Goal: Task Accomplishment & Management: Use online tool/utility

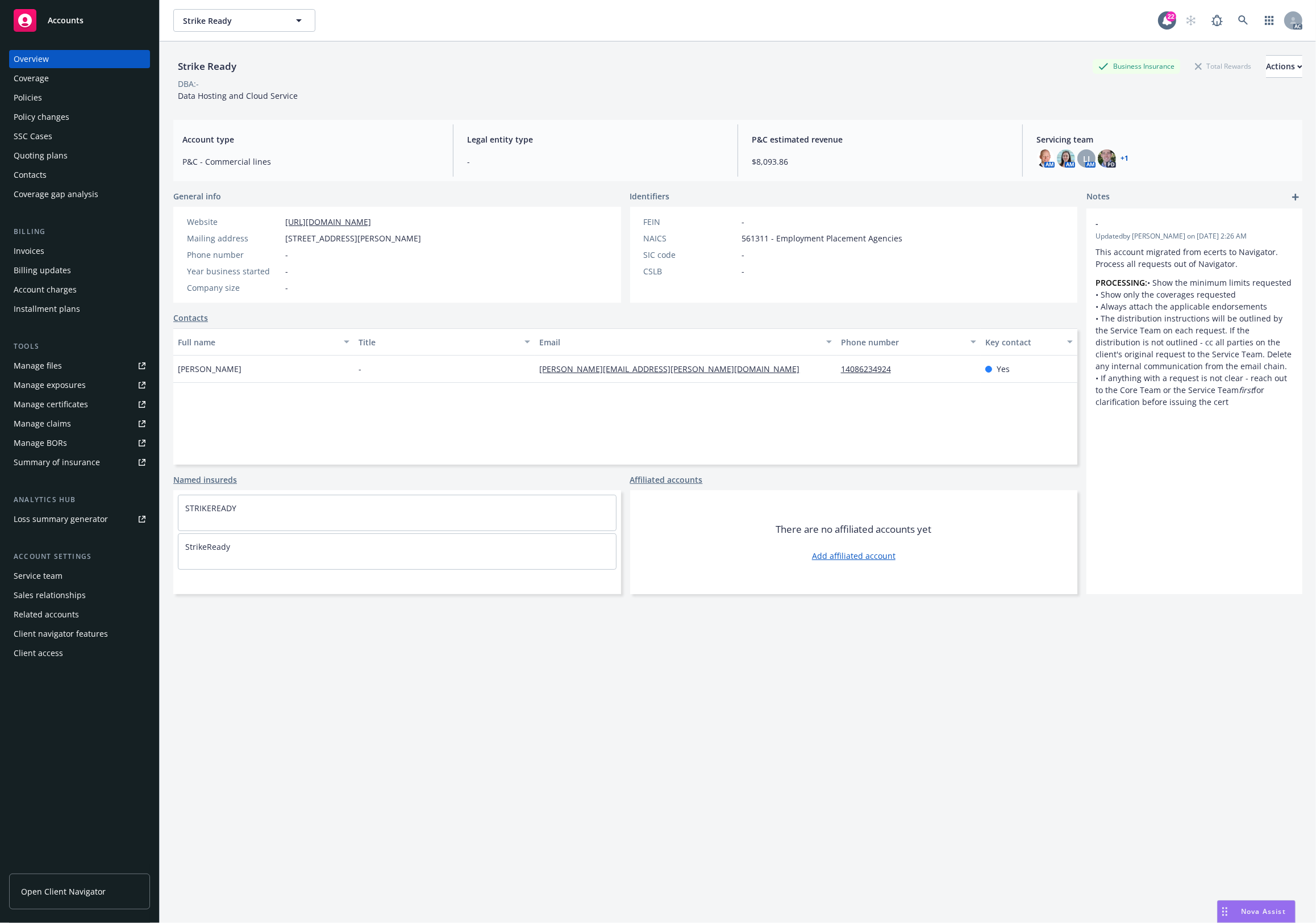
click at [38, 100] on div "Policies" at bounding box center [27, 97] width 28 height 19
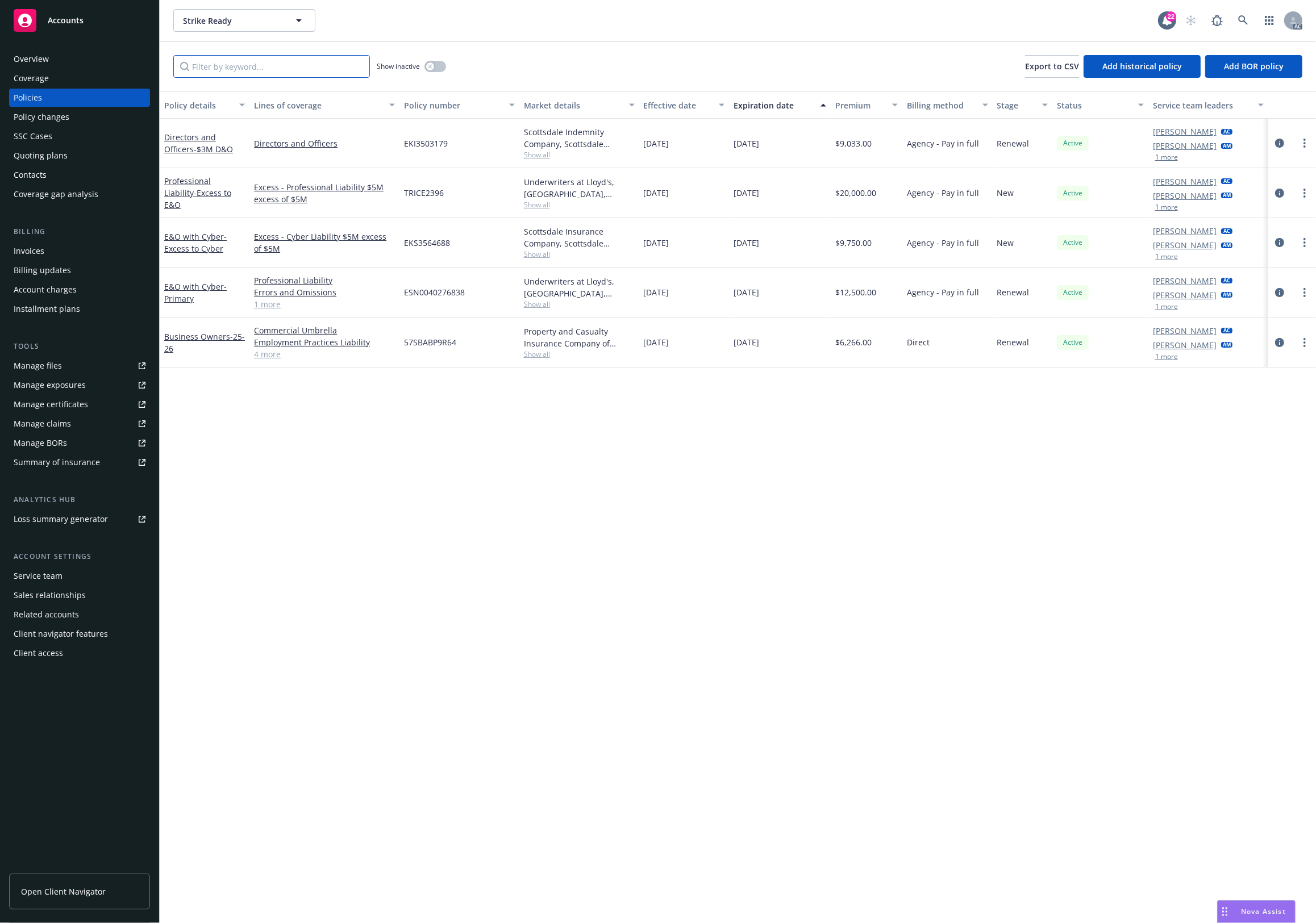
drag, startPoint x: 231, startPoint y: 80, endPoint x: 244, endPoint y: 69, distance: 17.0
click at [243, 69] on div "Show inactive Export to CSV Add historical policy Add BOR policy" at bounding box center [738, 66] width 1157 height 50
click at [244, 69] on input "Filter by keyword..." at bounding box center [272, 66] width 197 height 22
paste input "D&O"
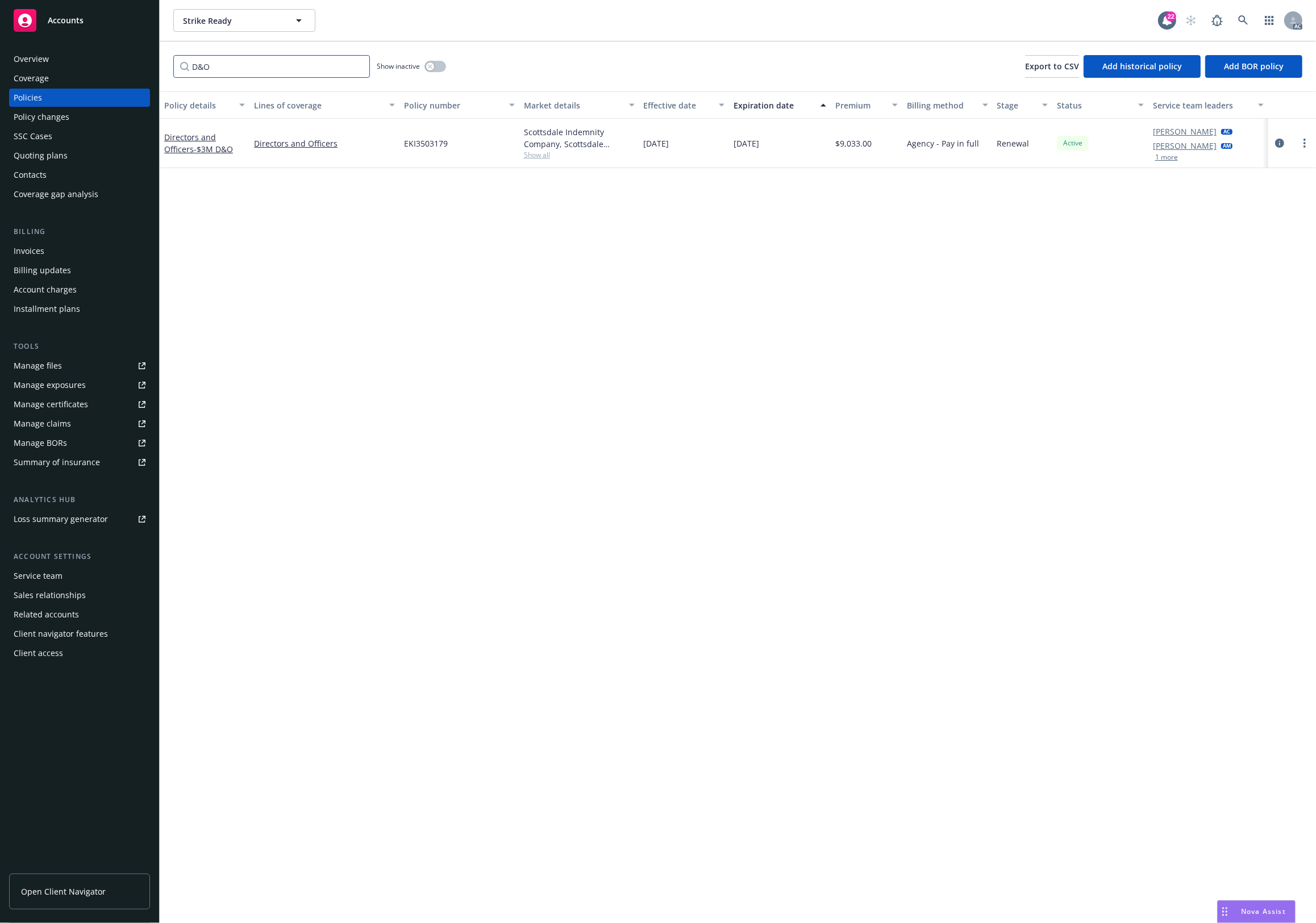
type input "D&O"
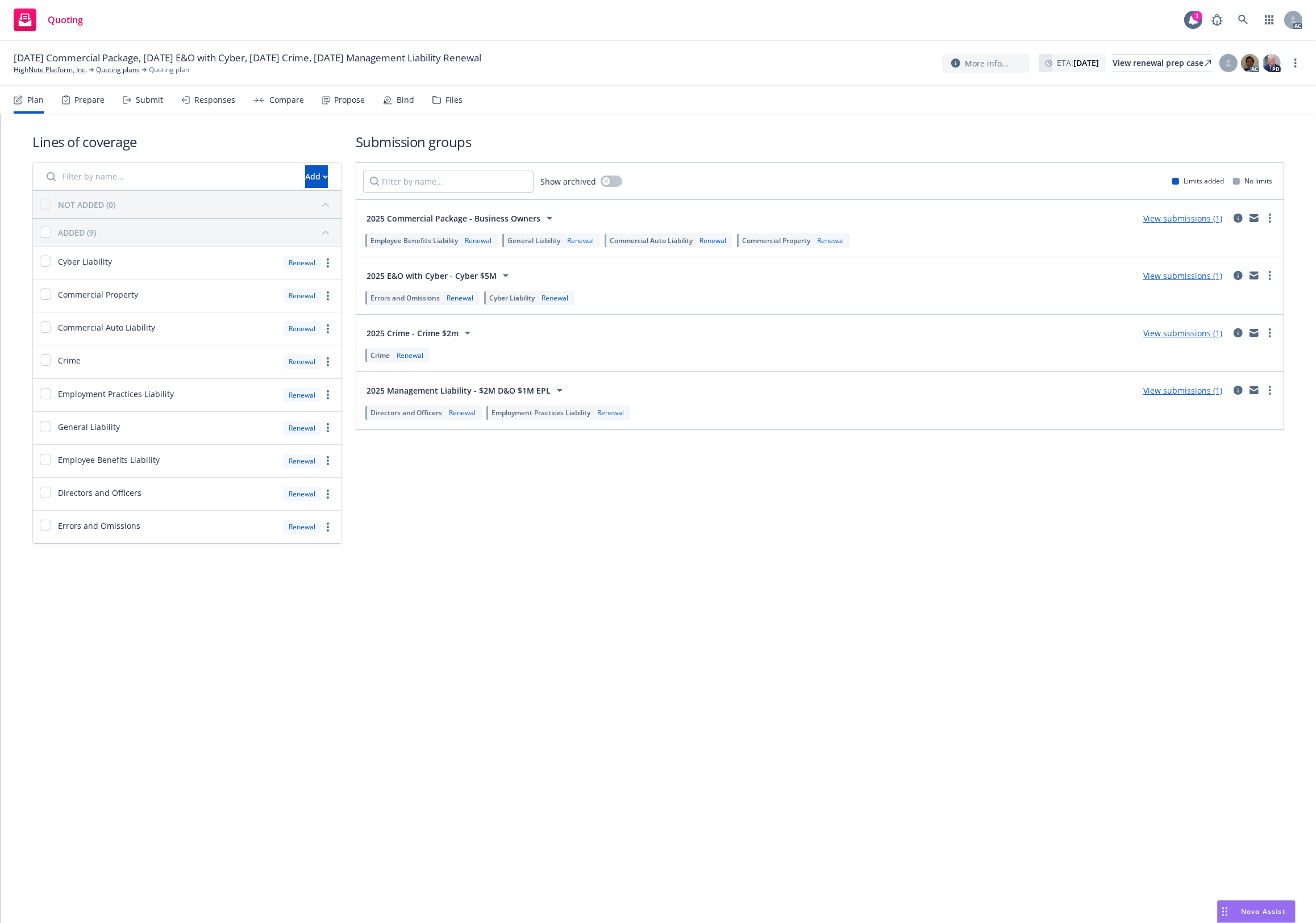
click at [445, 101] on div "Files" at bounding box center [453, 99] width 17 height 9
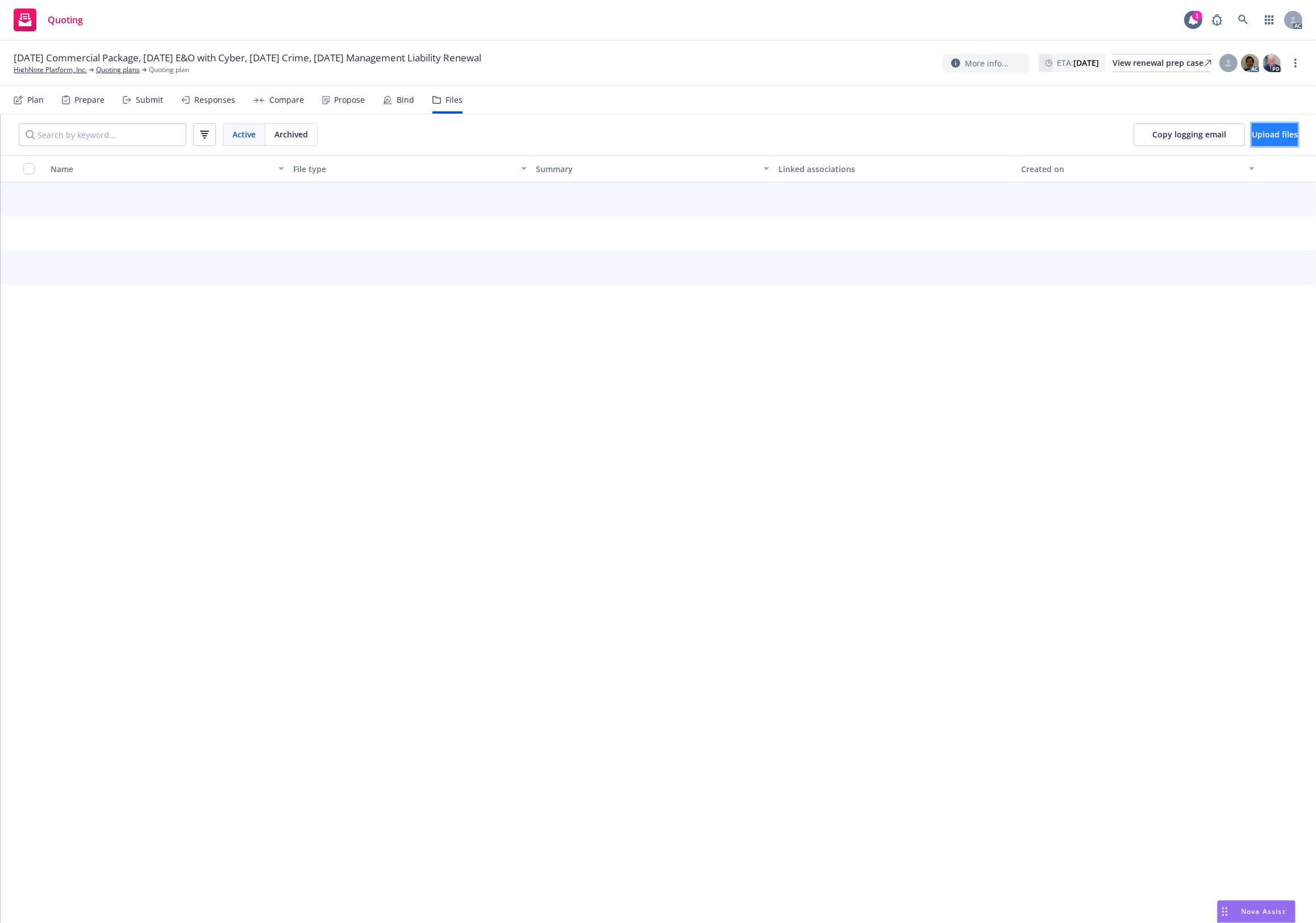
click at [1267, 130] on span "Upload files" at bounding box center [1275, 134] width 46 height 11
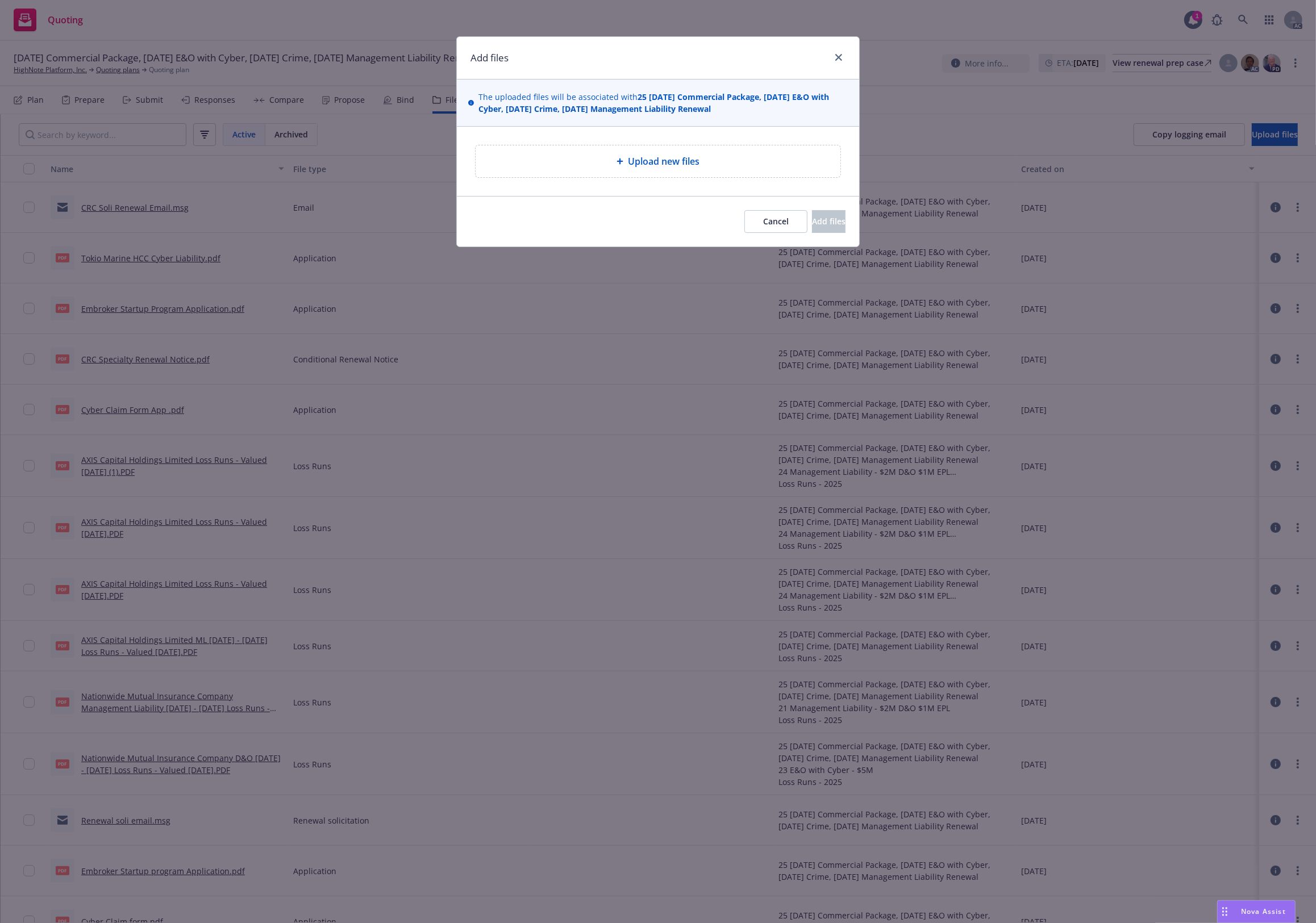
click at [692, 166] on span "Upload new files" at bounding box center [663, 162] width 71 height 14
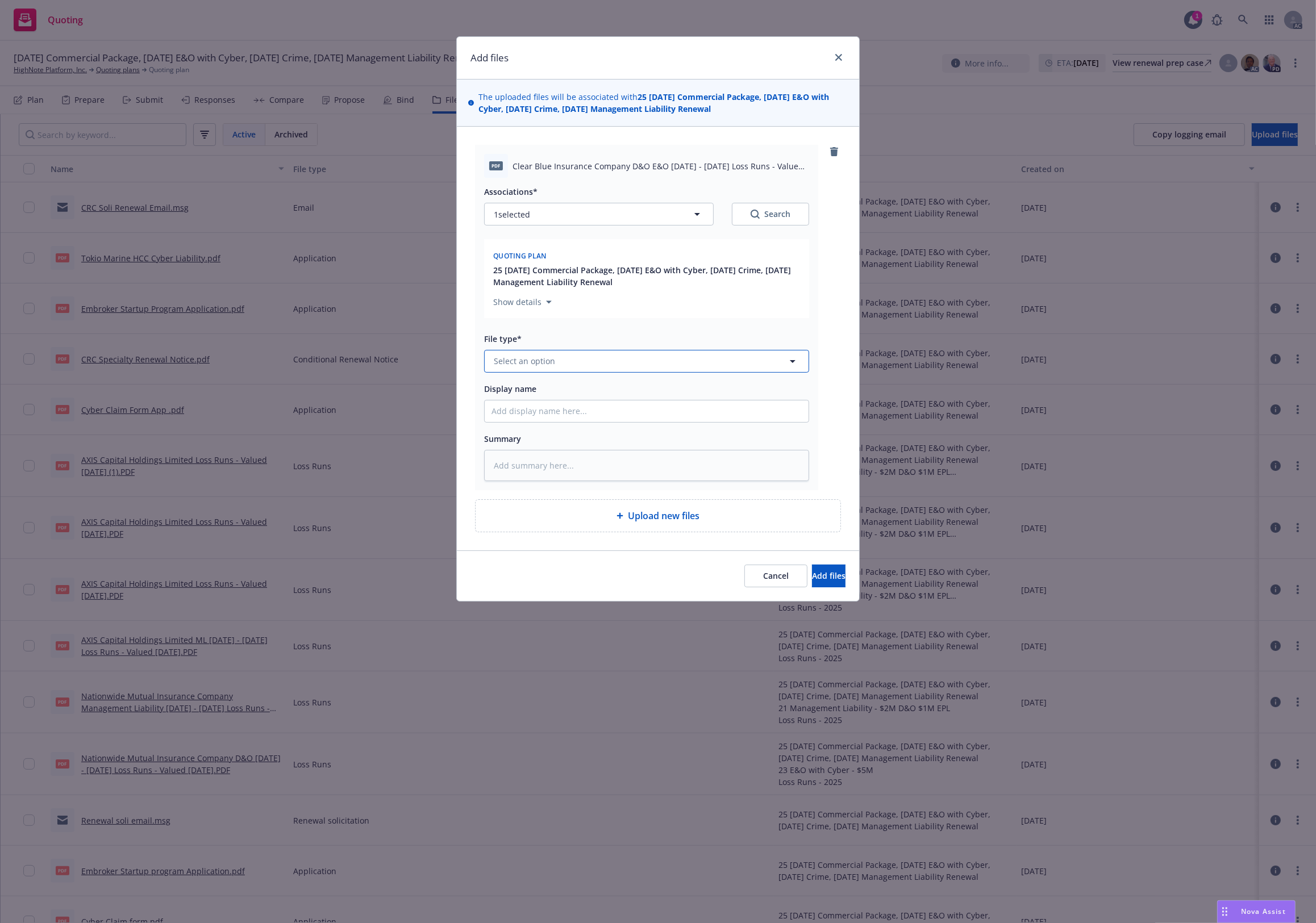
click at [545, 358] on span "Select an option" at bounding box center [524, 361] width 61 height 12
type input "`"
type textarea "x"
paste input "Loss Runs"
type input "Loss Runs"
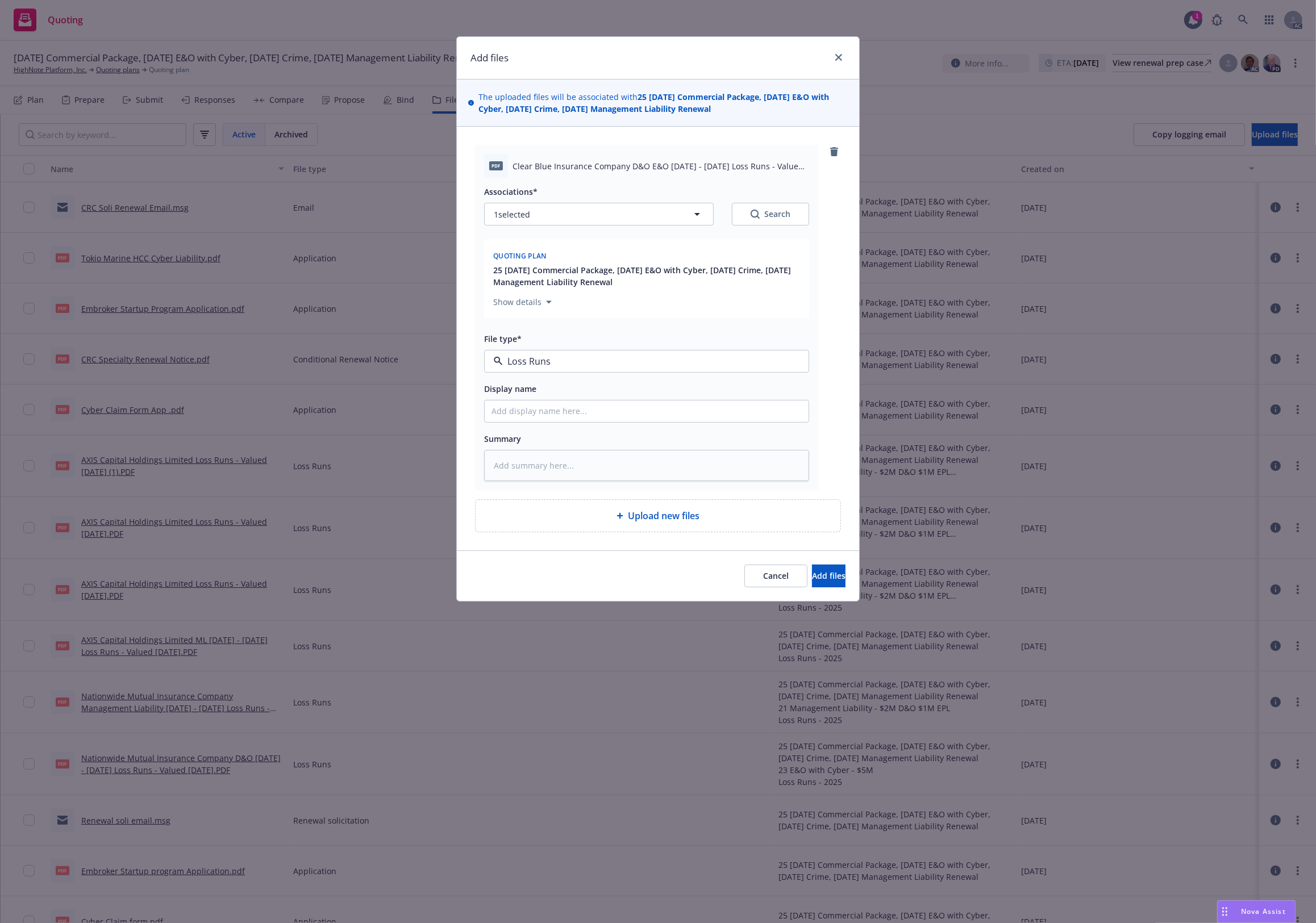
drag, startPoint x: 523, startPoint y: 389, endPoint x: 584, endPoint y: 347, distance: 74.1
click at [523, 388] on span "Loss Runs" at bounding box center [516, 392] width 39 height 12
click at [764, 214] on div "Search" at bounding box center [770, 214] width 40 height 12
type textarea "x"
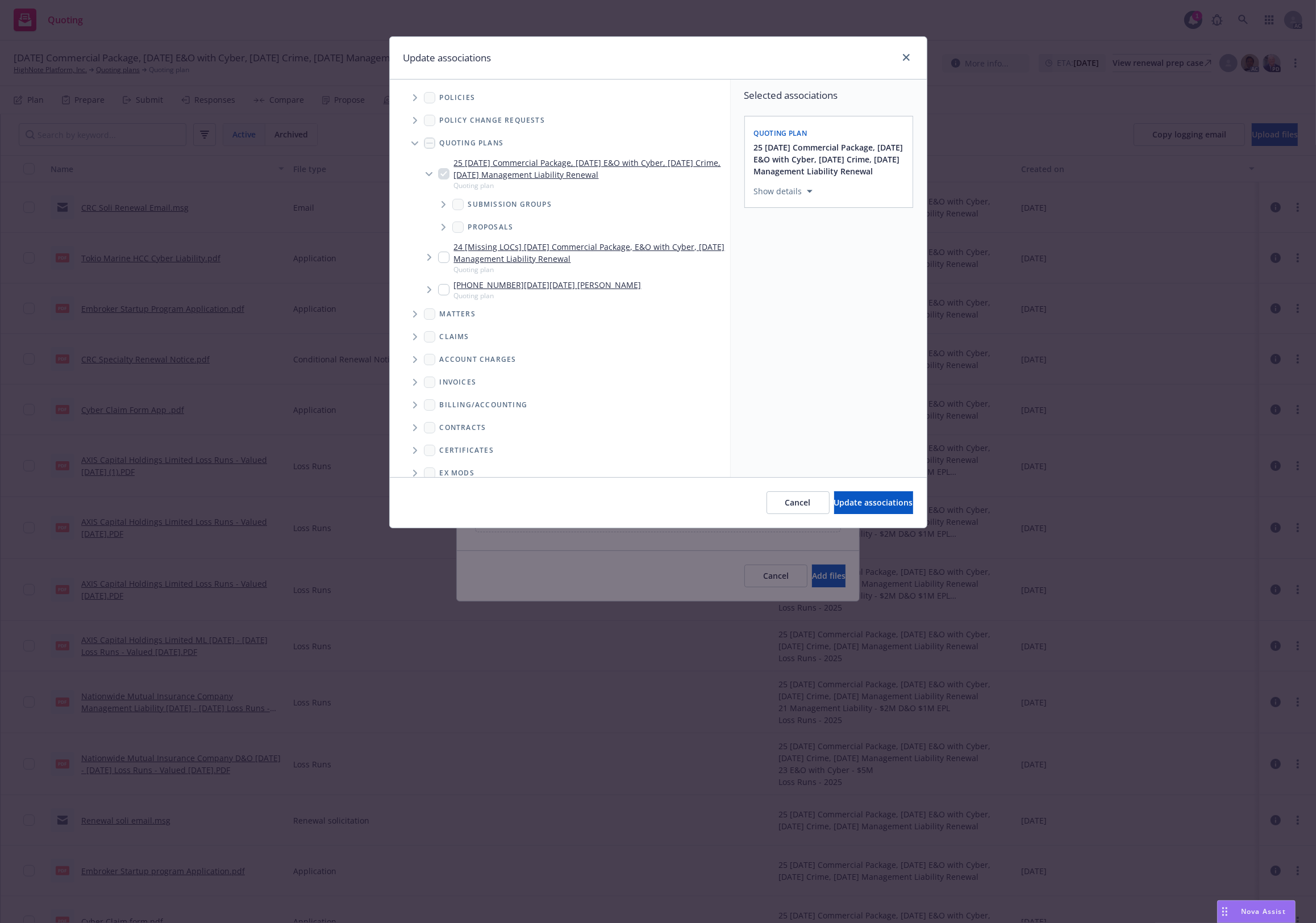
scroll to position [81, 0]
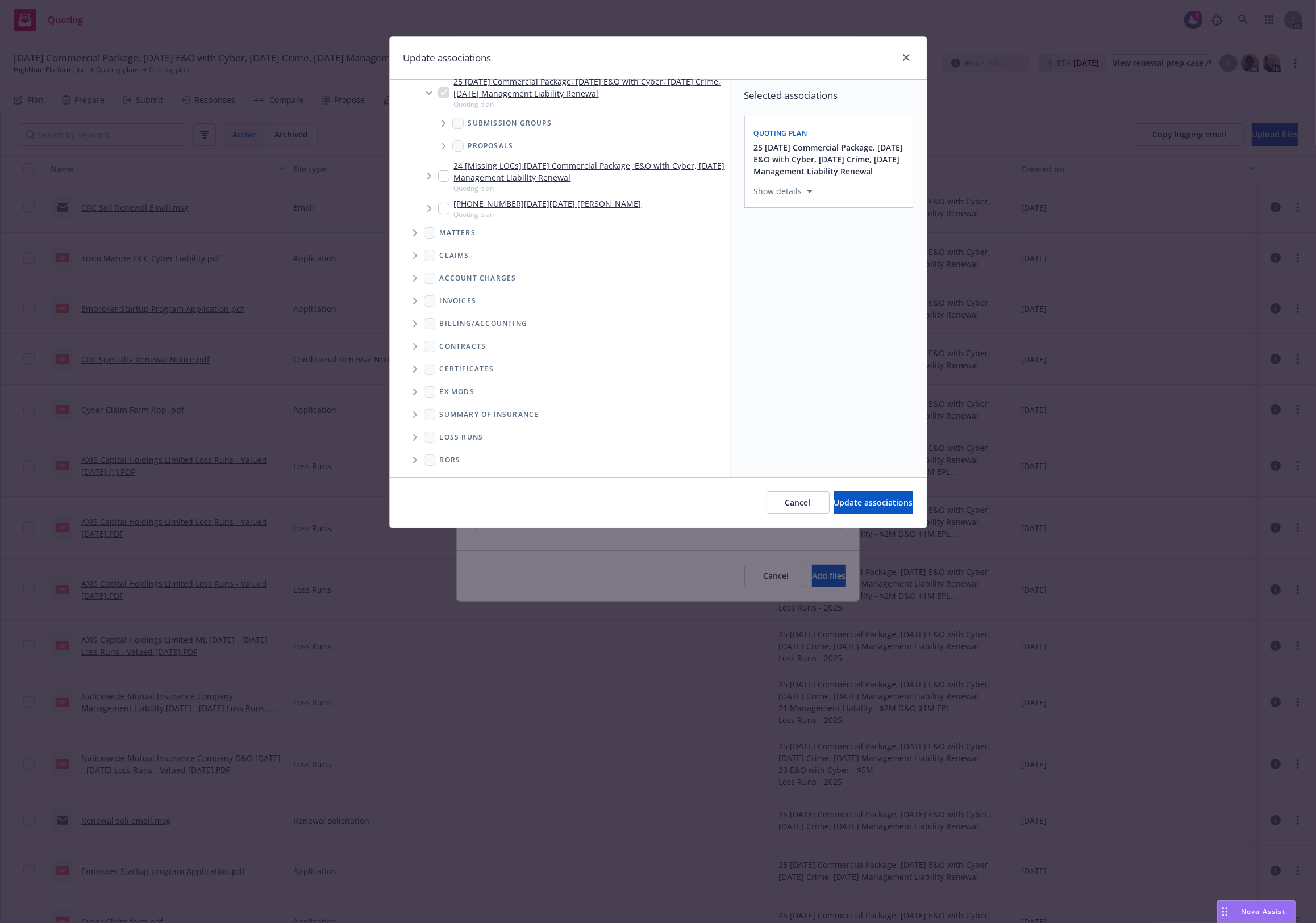
click at [408, 436] on span "Folder Tree Example" at bounding box center [414, 438] width 19 height 19
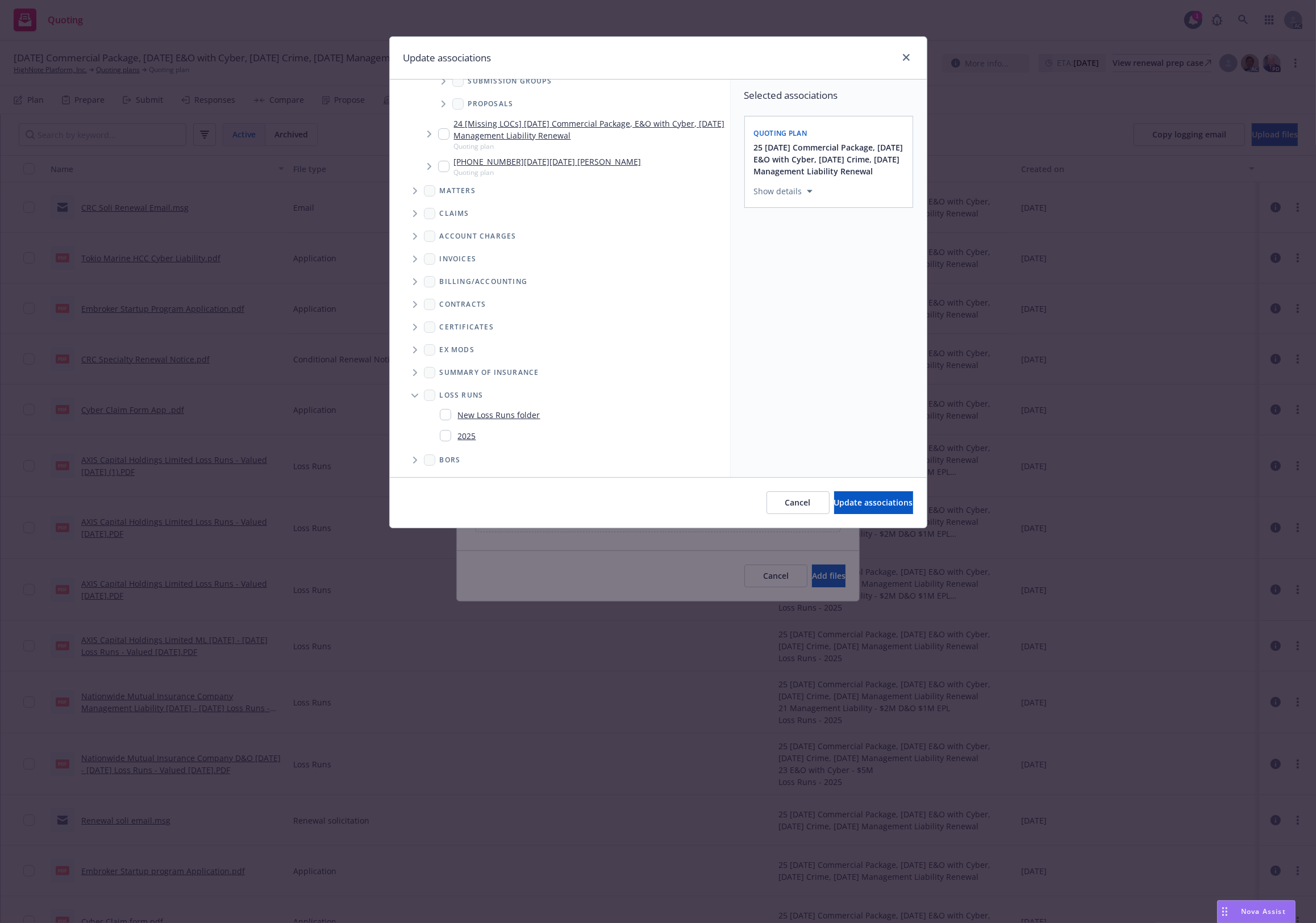
click at [475, 439] on link "2025" at bounding box center [467, 436] width 19 height 12
checkbox input "true"
click at [834, 508] on button "Update associations" at bounding box center [873, 502] width 79 height 22
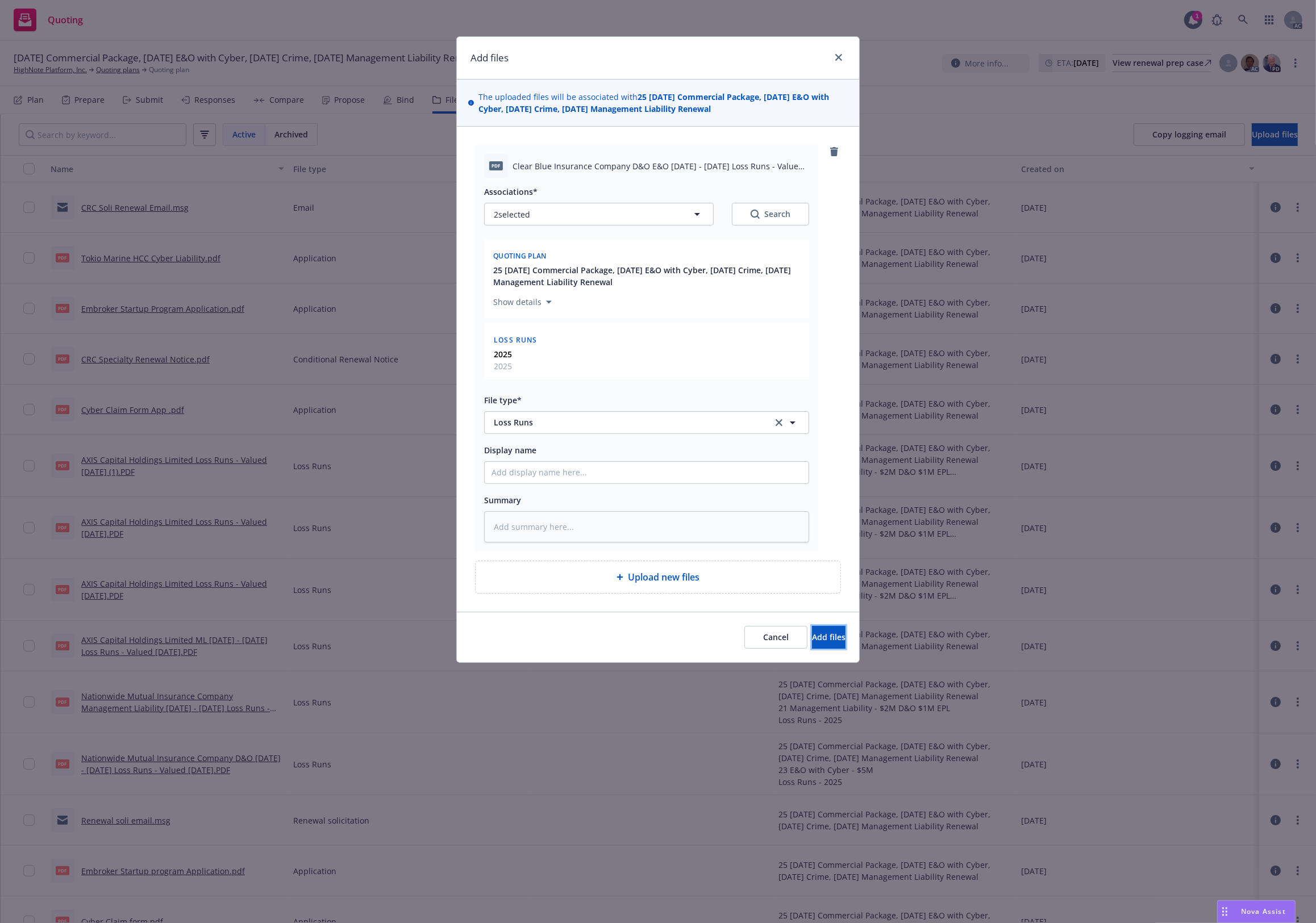
click at [812, 635] on span "Add files" at bounding box center [829, 636] width 33 height 11
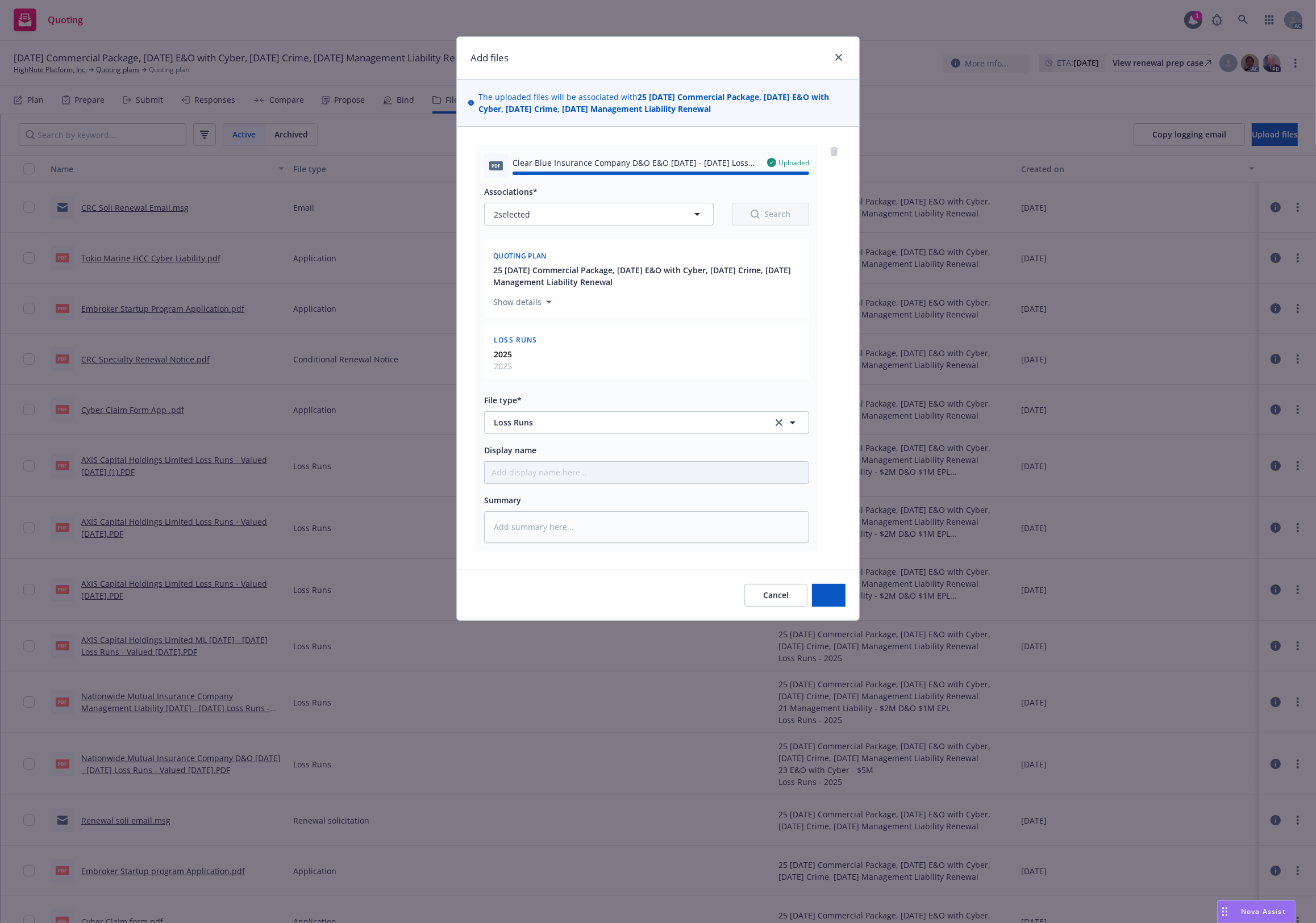
type textarea "x"
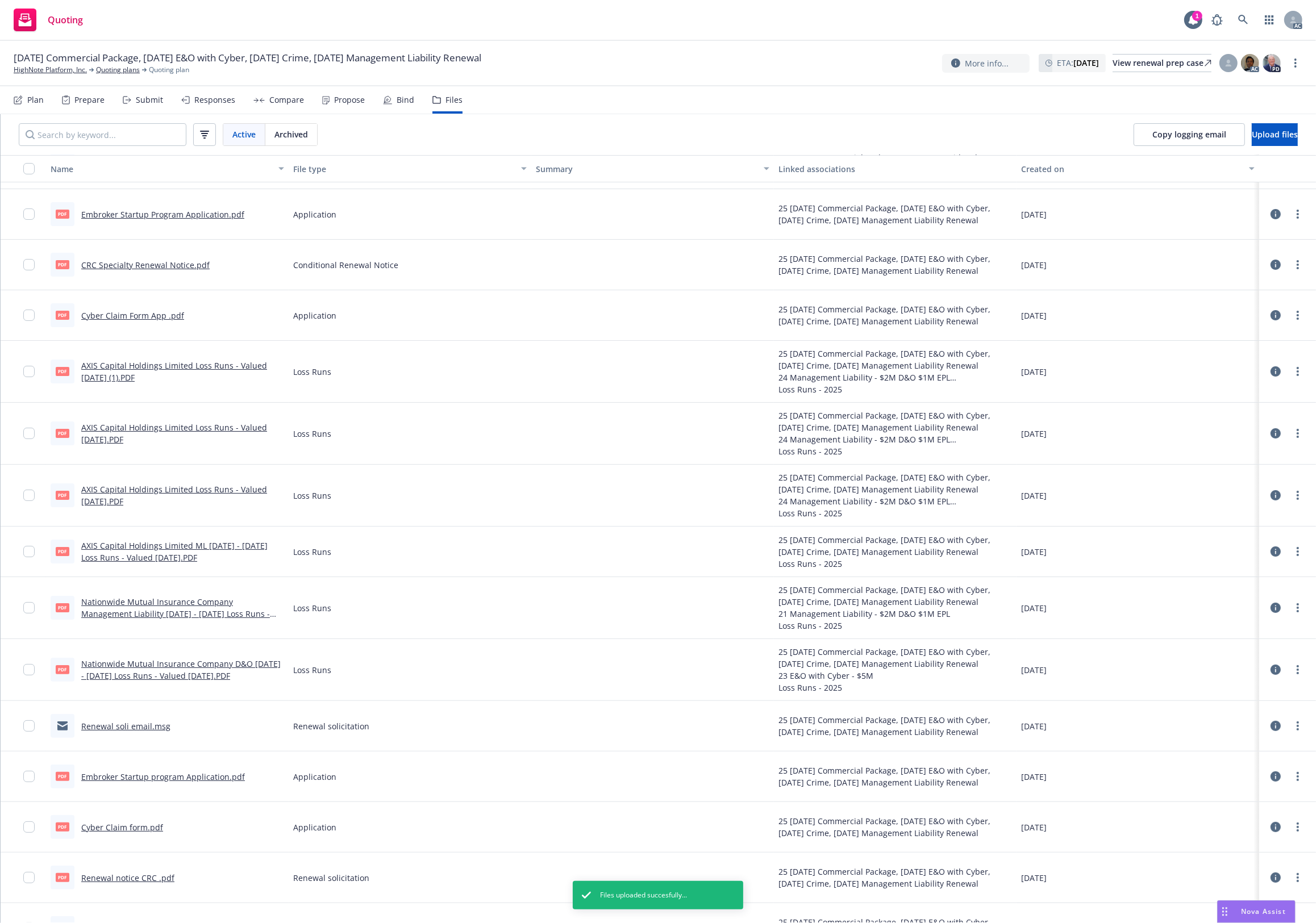
scroll to position [0, 0]
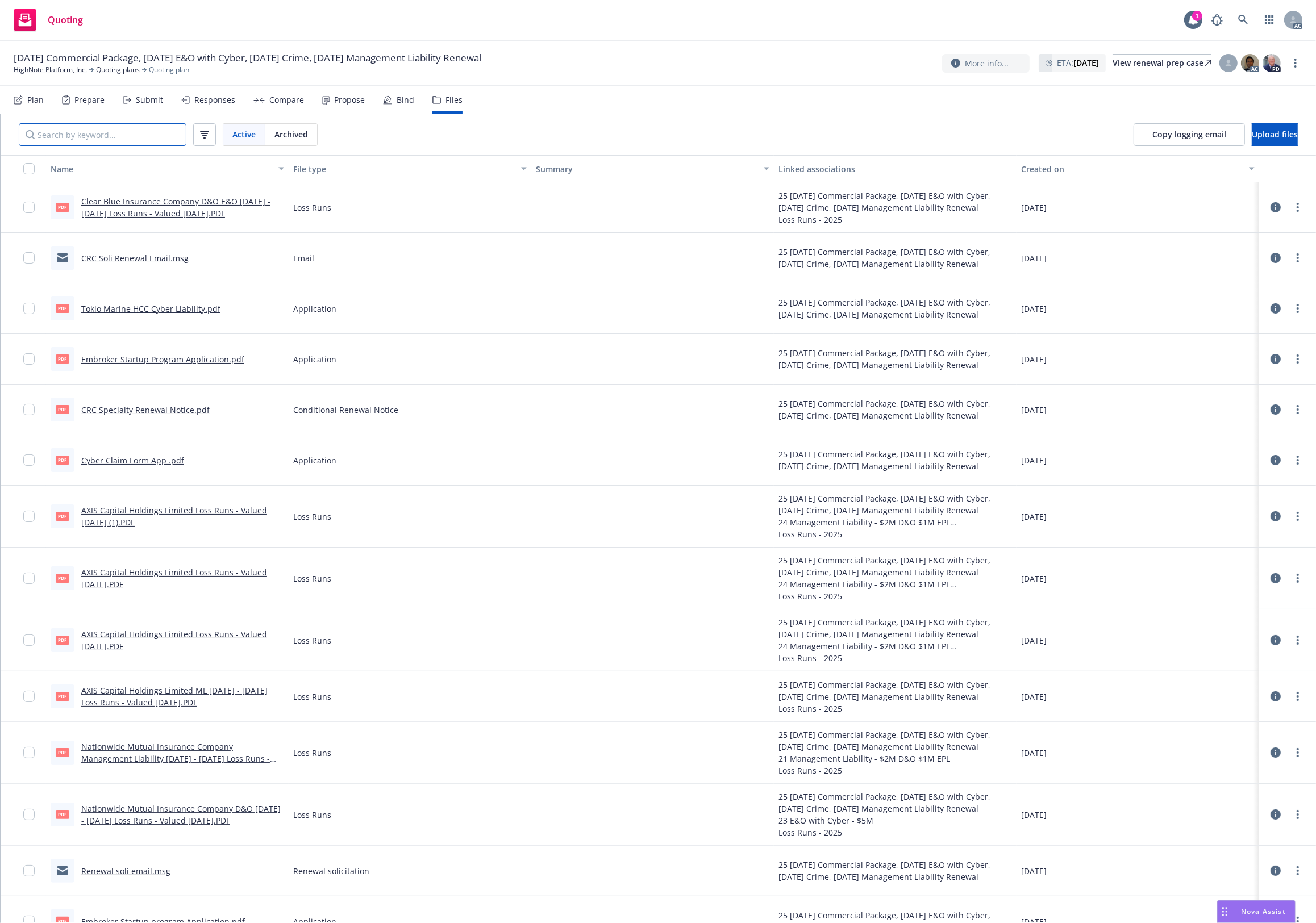
click at [76, 139] on input "Search by keyword..." at bounding box center [102, 135] width 168 height 22
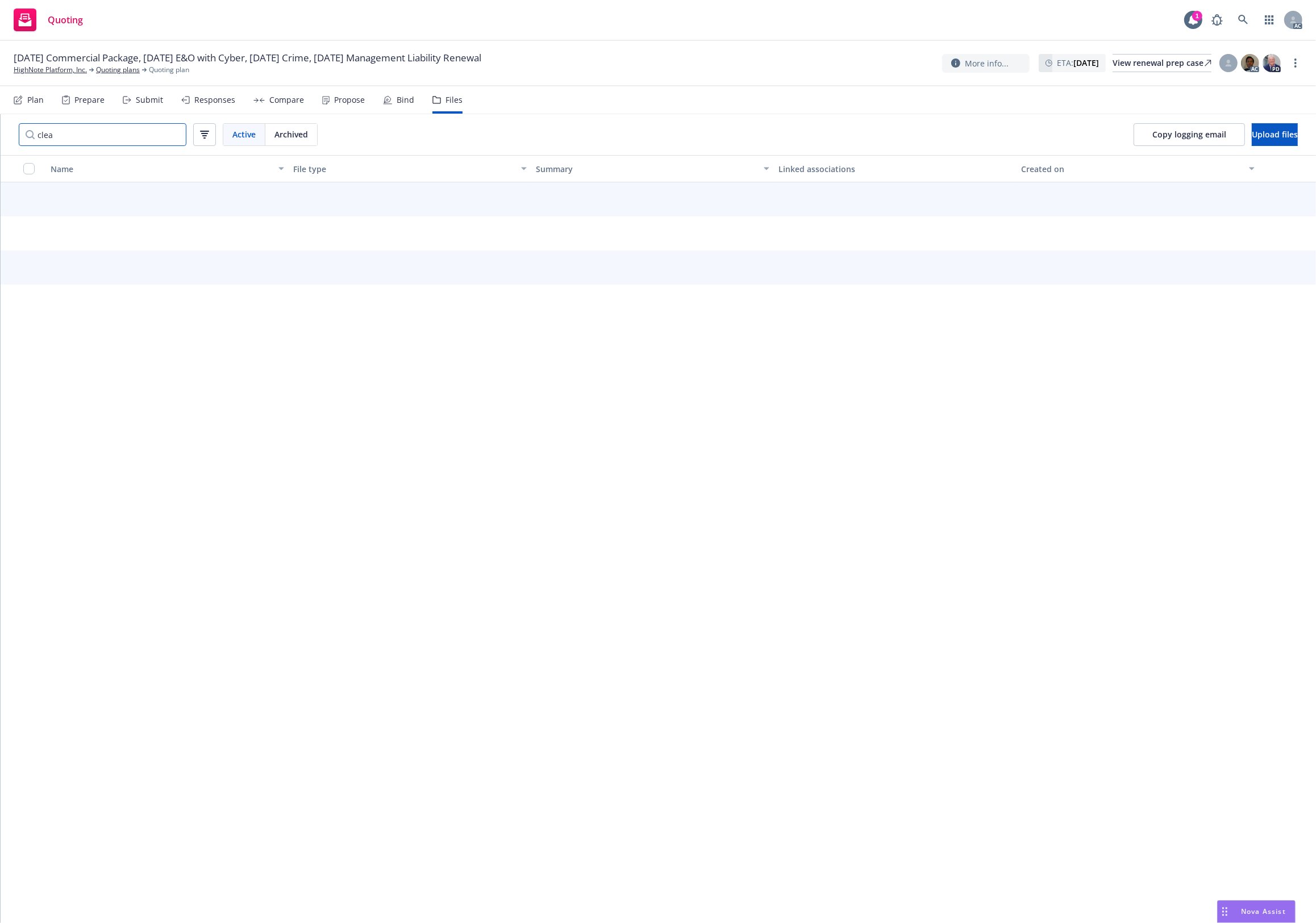
type input "clear"
